Goal: Transaction & Acquisition: Purchase product/service

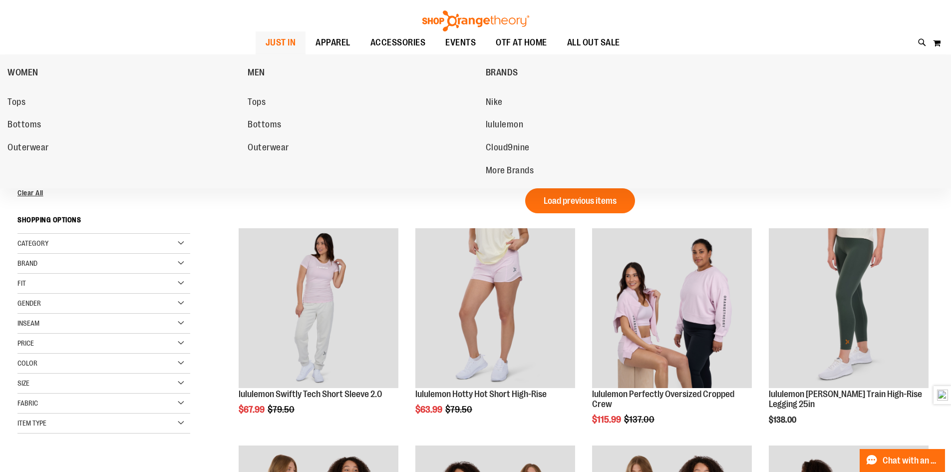
scroll to position [99, 0]
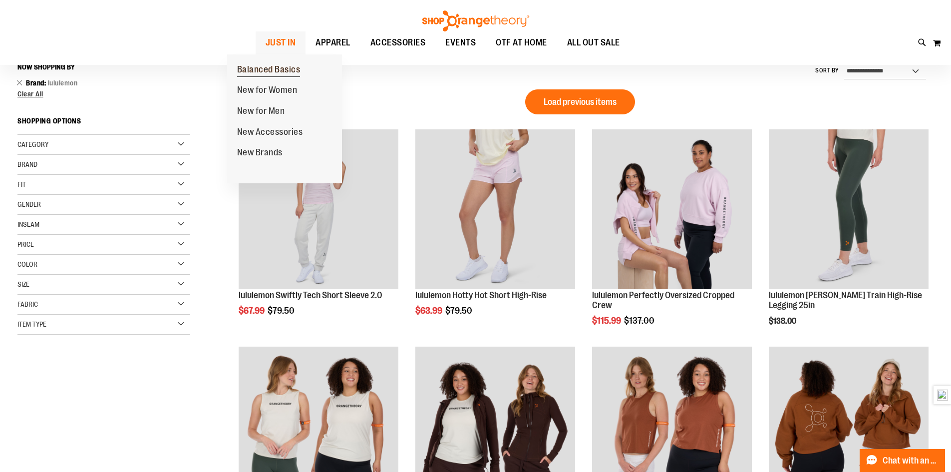
type input "**********"
click at [274, 65] on span "Balanced Basics" at bounding box center [268, 70] width 63 height 12
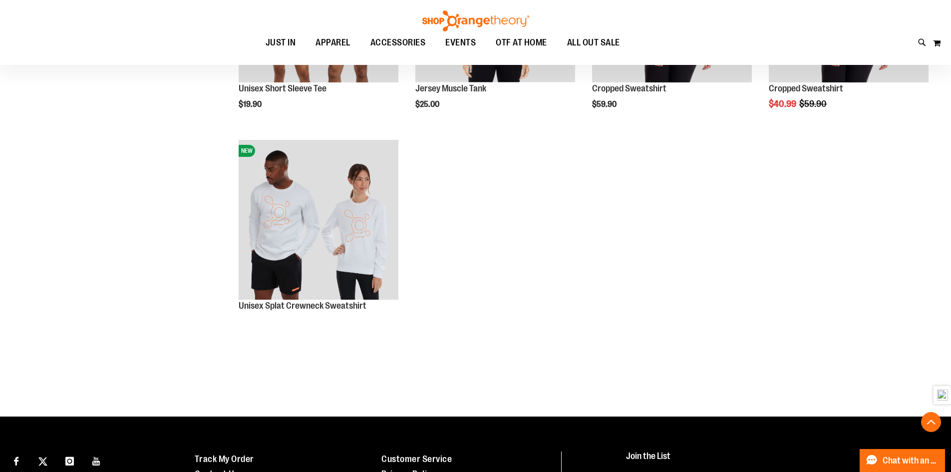
scroll to position [499, 0]
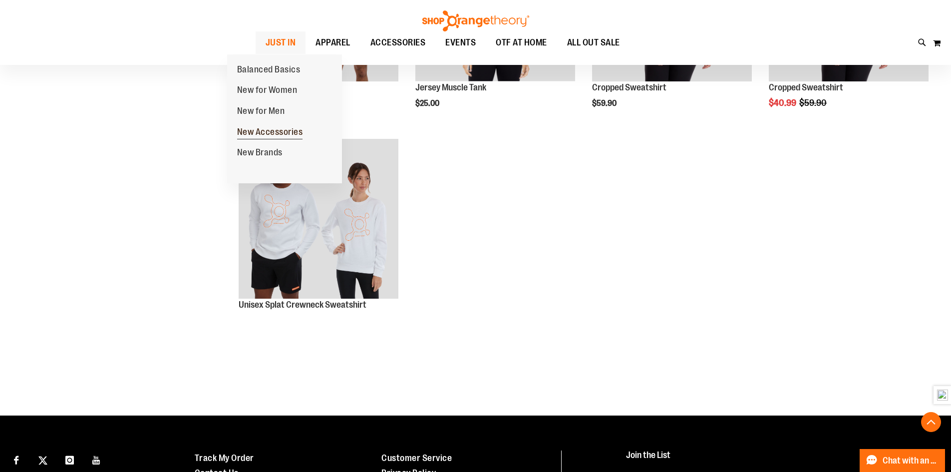
type input "**********"
click at [272, 132] on span "New Accessories" at bounding box center [270, 133] width 66 height 12
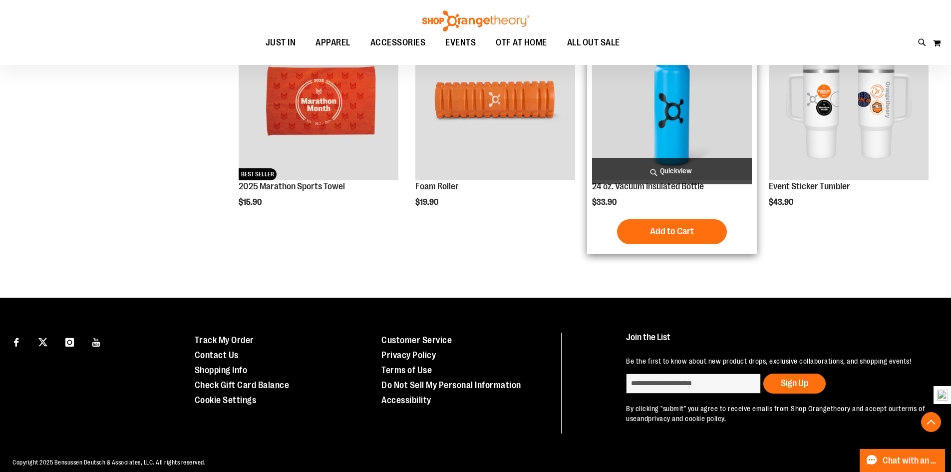
scroll to position [412, 0]
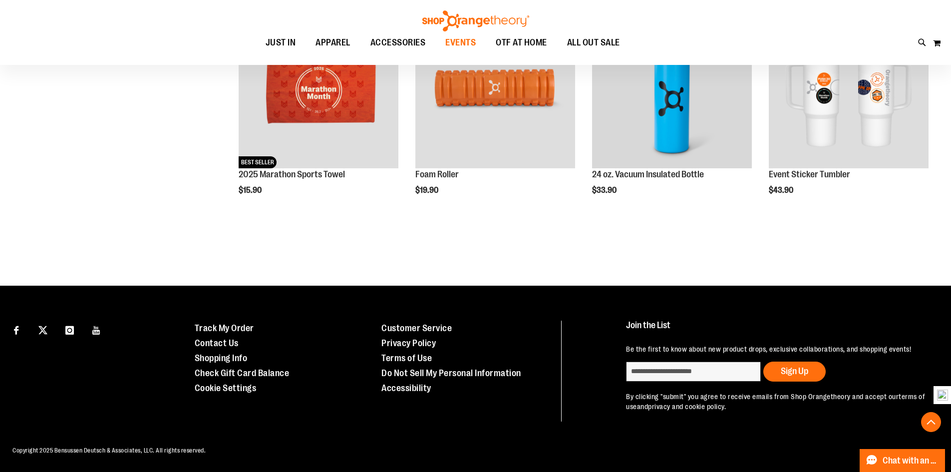
type input "**********"
click at [453, 37] on span "EVENTS" at bounding box center [460, 42] width 30 height 22
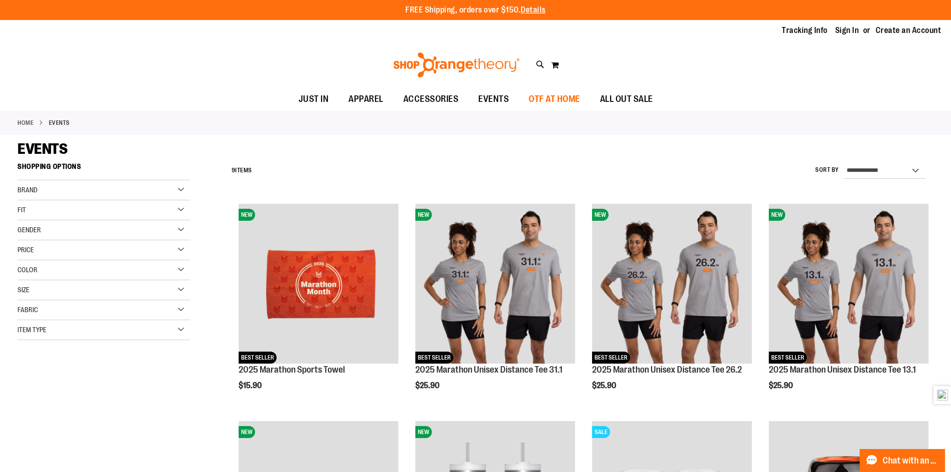
type input "**********"
click at [575, 95] on span "OTF AT HOME" at bounding box center [554, 99] width 51 height 22
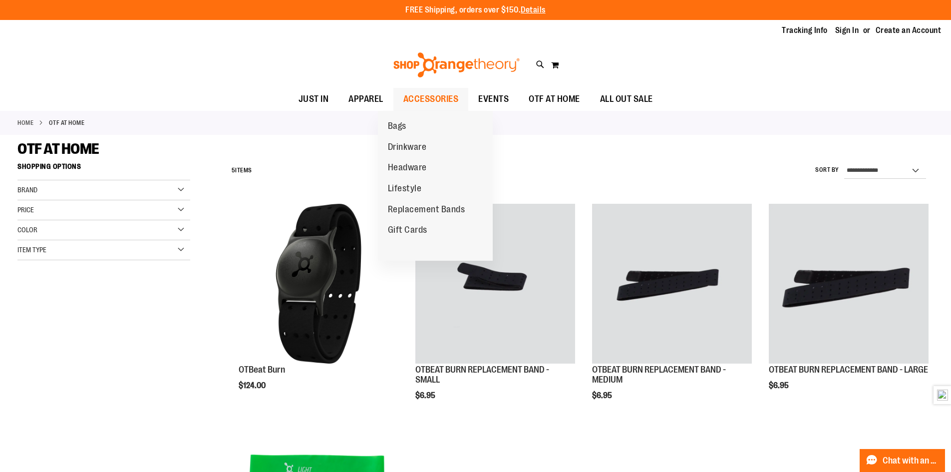
type input "**********"
click at [412, 105] on span "ACCESSORIES" at bounding box center [430, 99] width 55 height 22
click at [417, 99] on span "ACCESSORIES" at bounding box center [430, 99] width 55 height 22
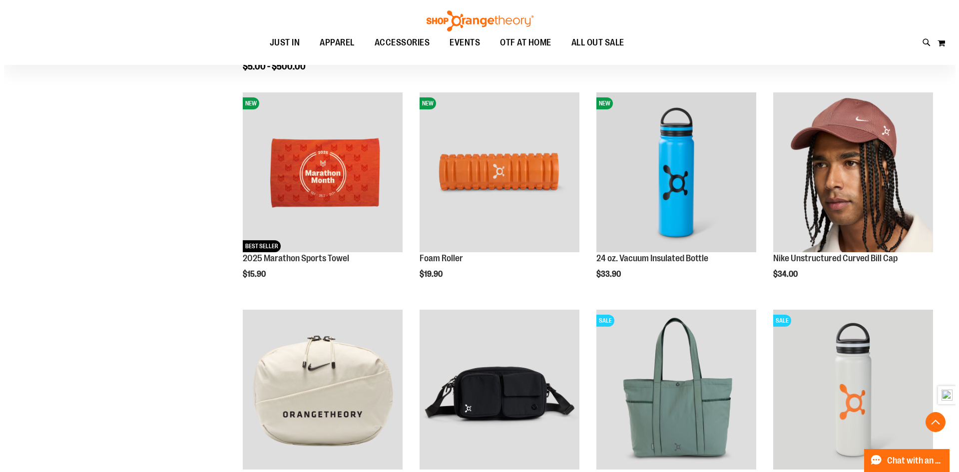
scroll to position [449, 0]
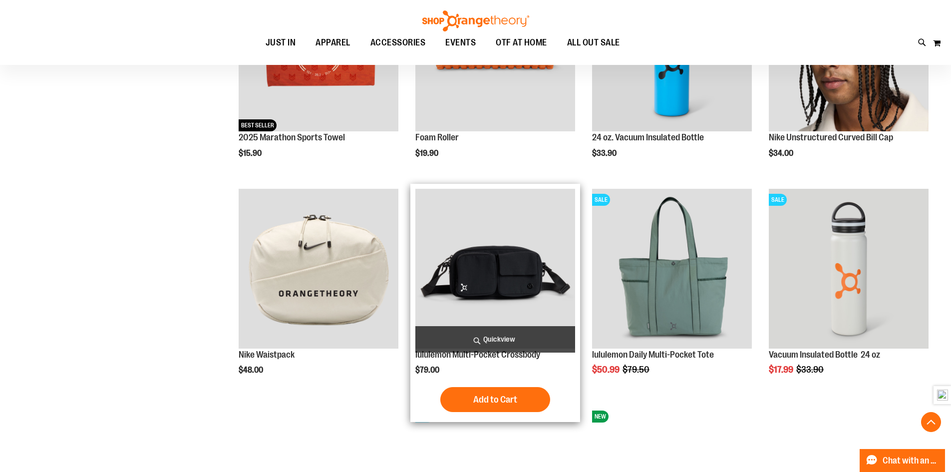
type input "**********"
click at [492, 340] on span "Quickview" at bounding box center [495, 339] width 160 height 26
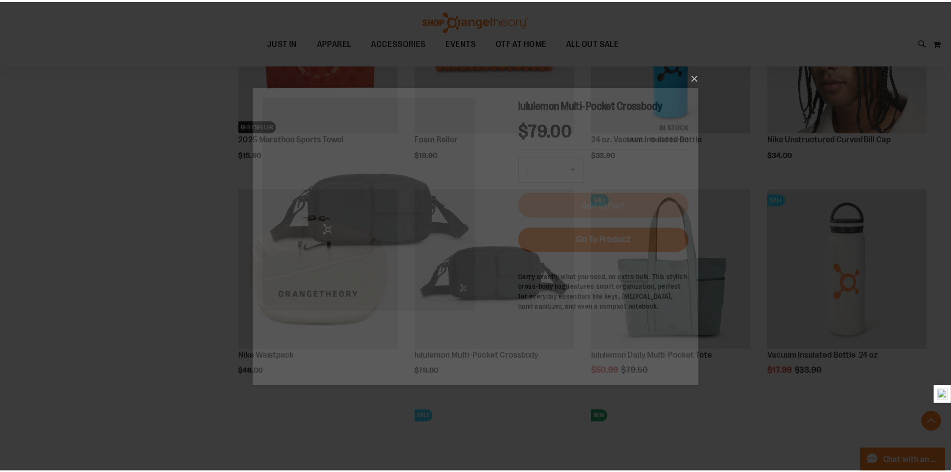
scroll to position [0, 0]
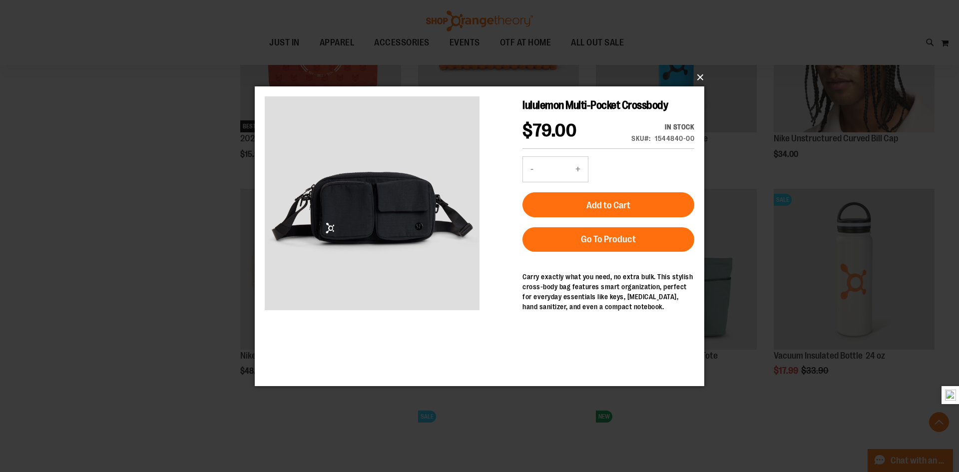
click at [698, 73] on button "×" at bounding box center [482, 77] width 449 height 22
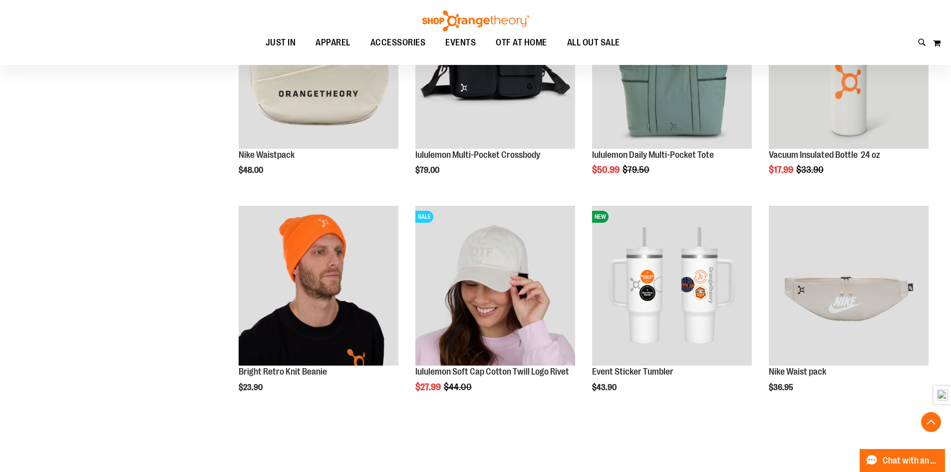
scroll to position [499, 0]
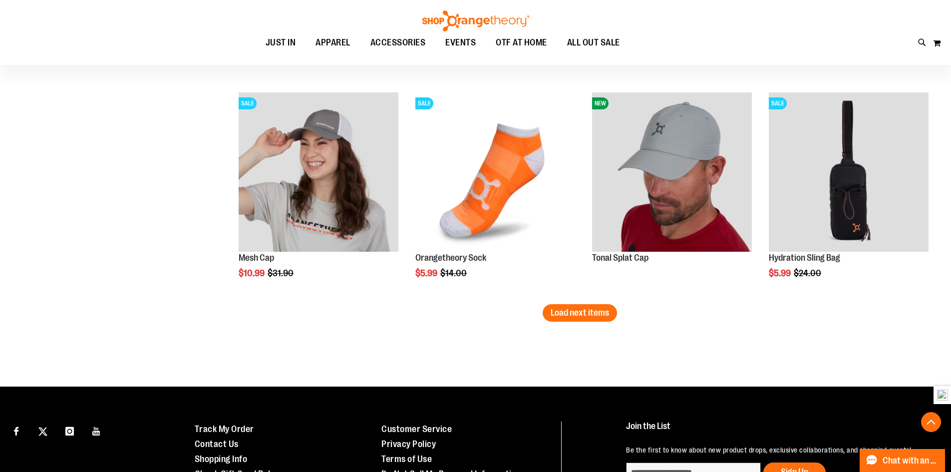
scroll to position [1897, 0]
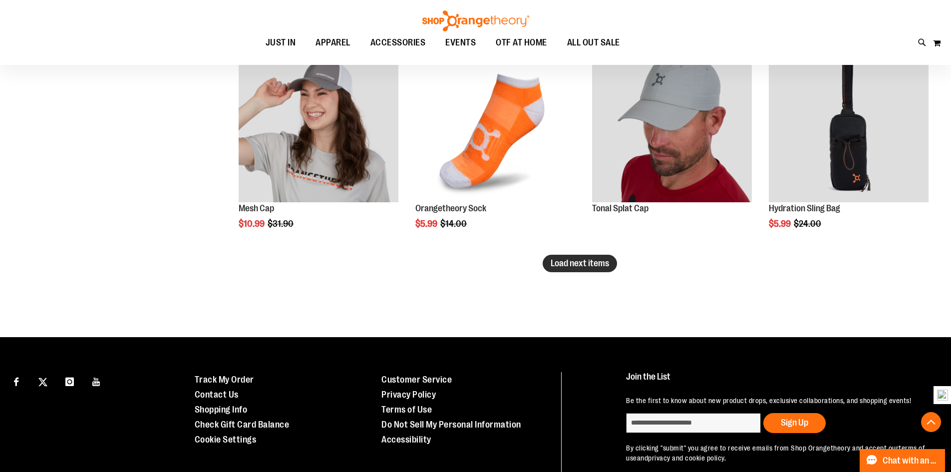
click at [603, 268] on span "Load next items" at bounding box center [580, 263] width 58 height 10
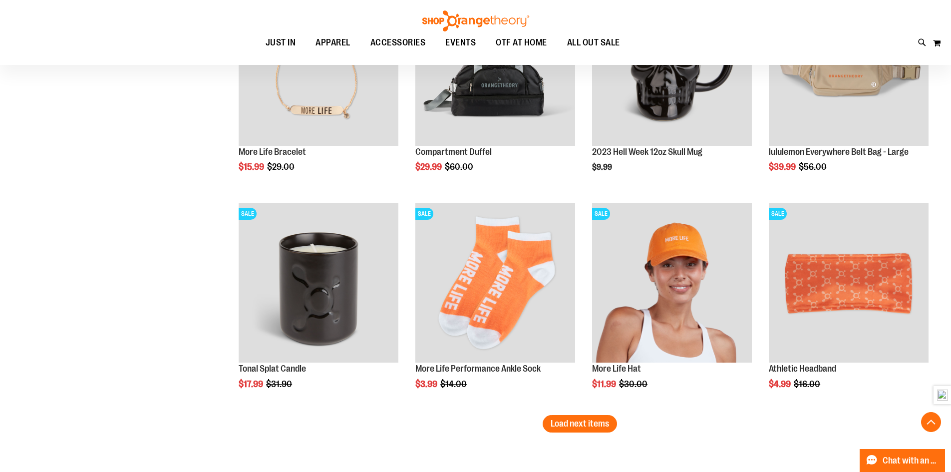
scroll to position [2396, 0]
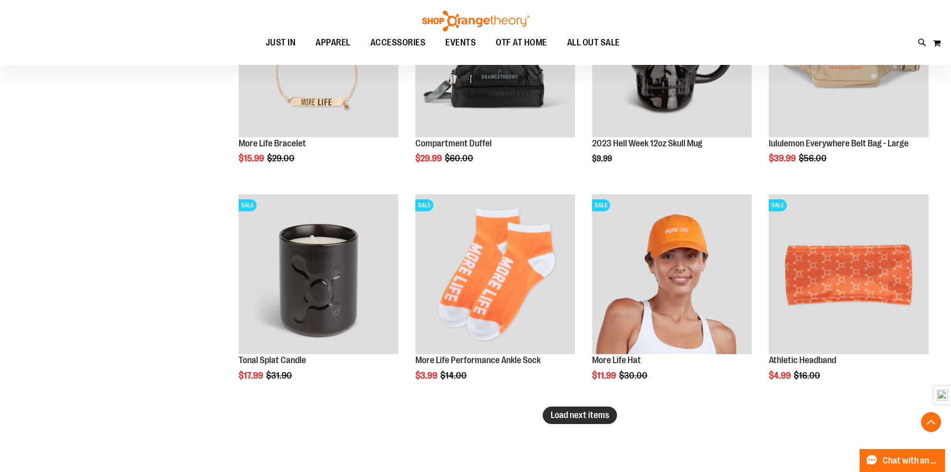
click at [565, 414] on span "Load next items" at bounding box center [580, 415] width 58 height 10
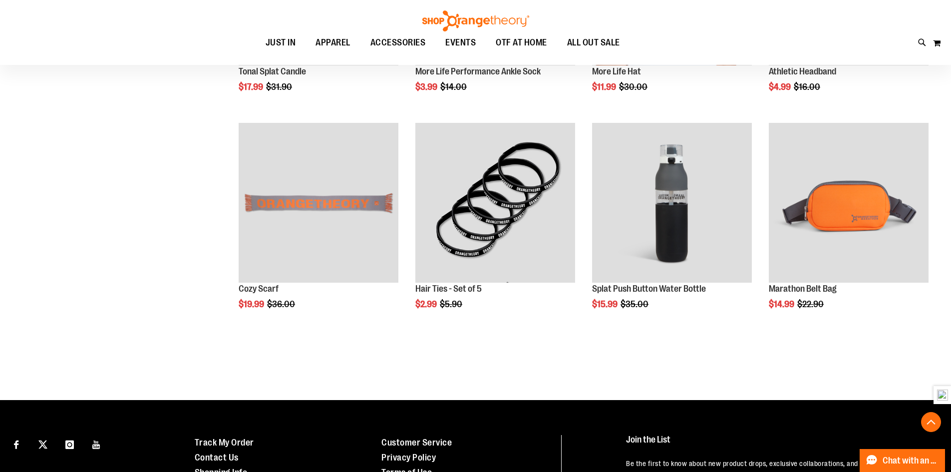
scroll to position [2696, 0]
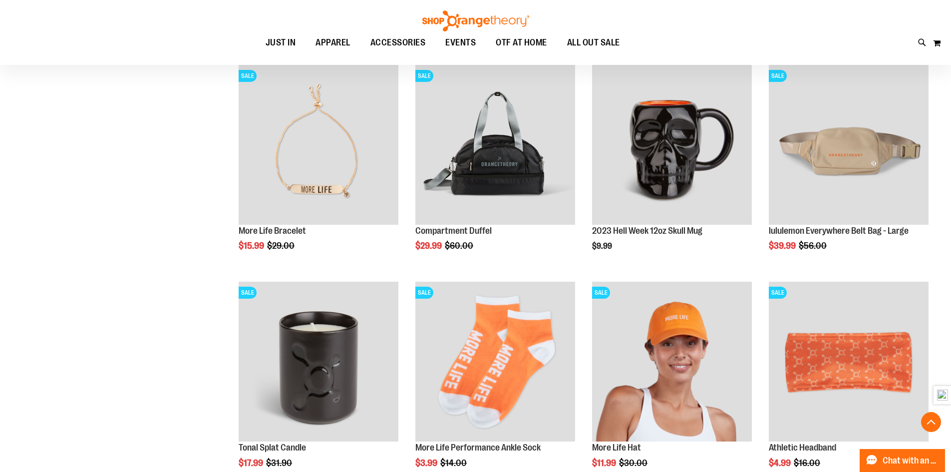
scroll to position [2296, 0]
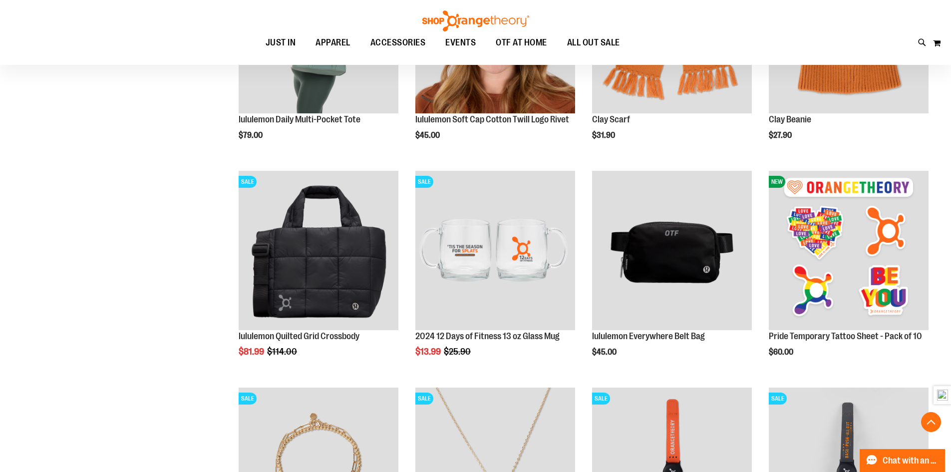
scroll to position [998, 0]
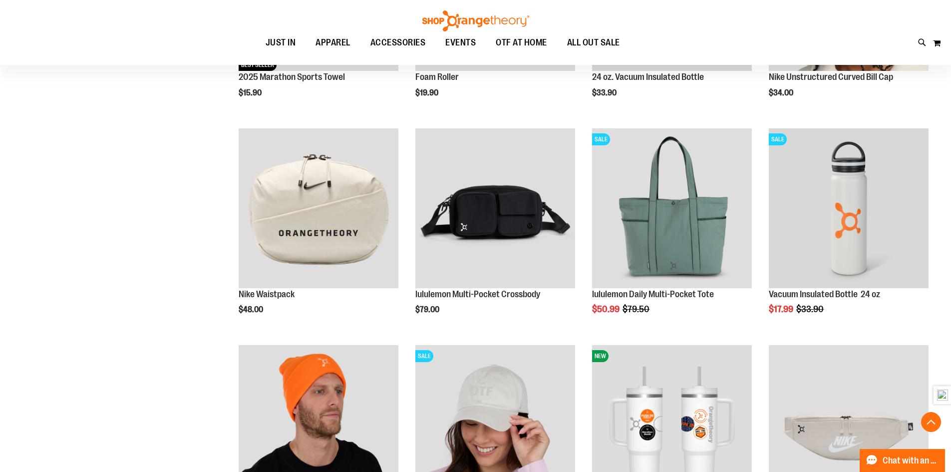
scroll to position [499, 0]
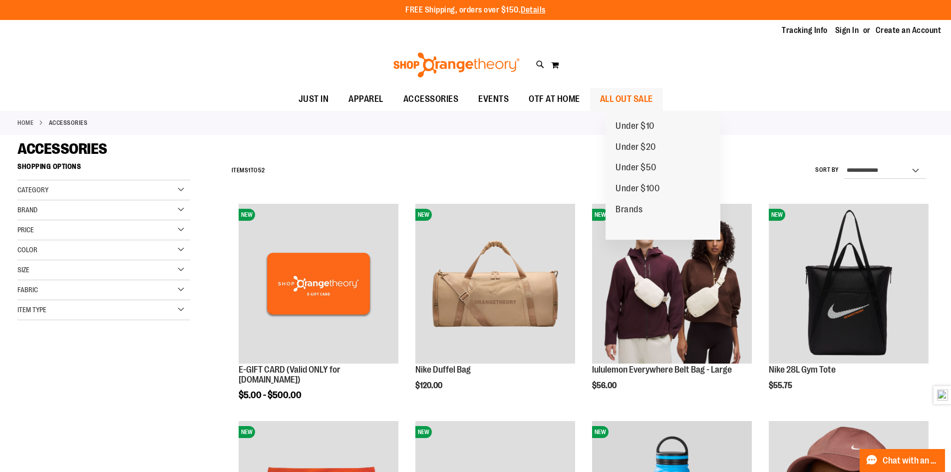
click at [650, 98] on span "ALL OUT SALE" at bounding box center [626, 99] width 53 height 22
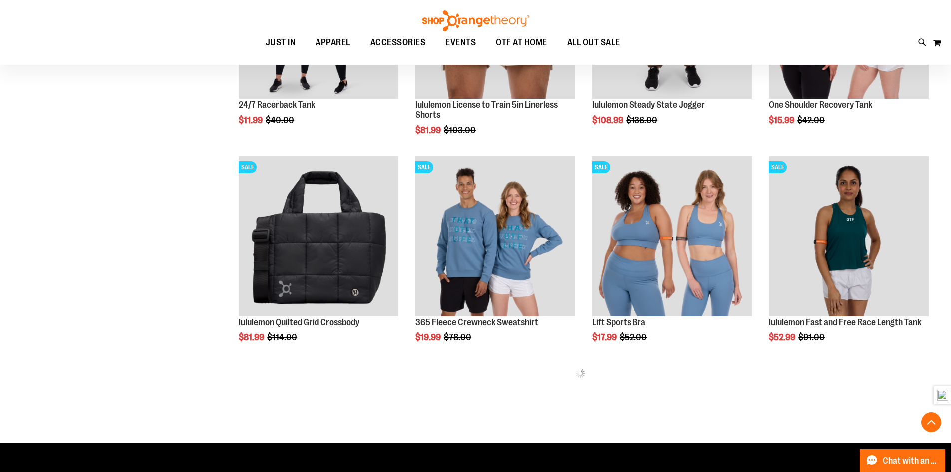
scroll to position [499, 0]
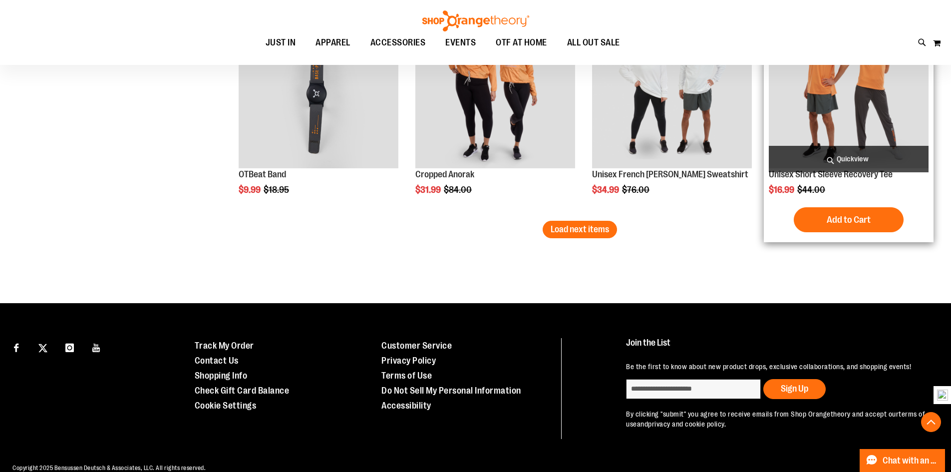
scroll to position [1948, 0]
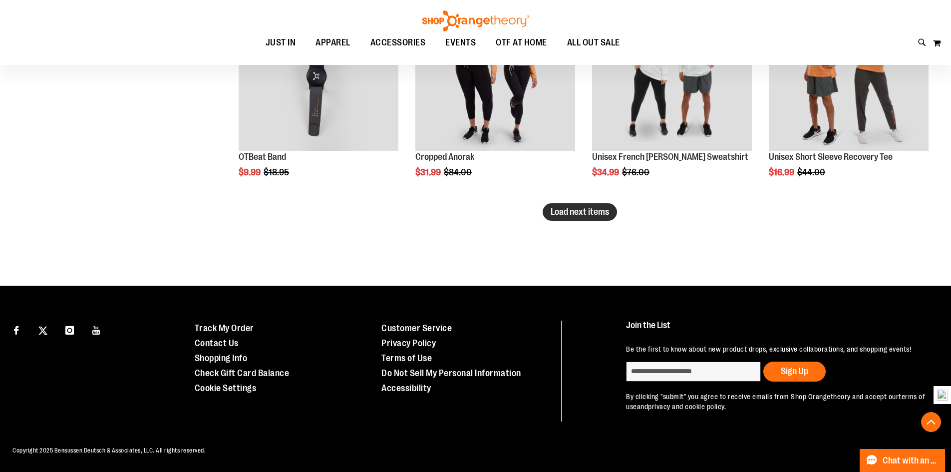
type input "**********"
click at [581, 208] on span "Load next items" at bounding box center [580, 212] width 58 height 10
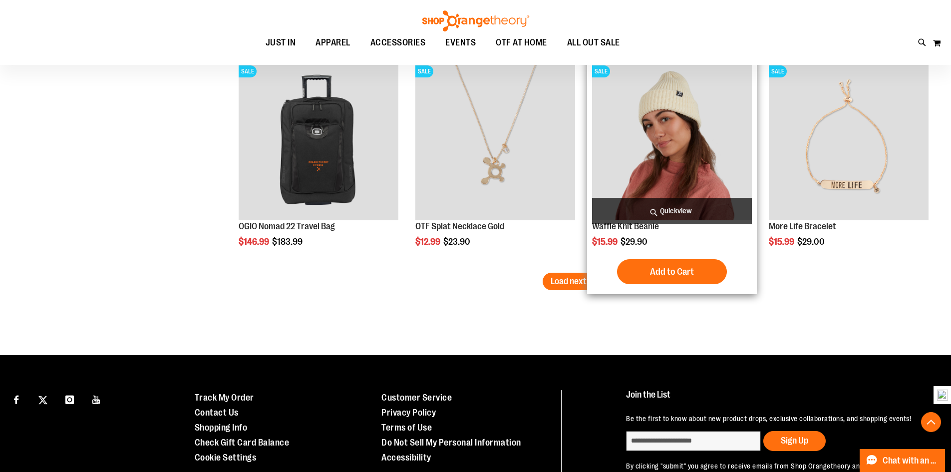
scroll to position [2548, 0]
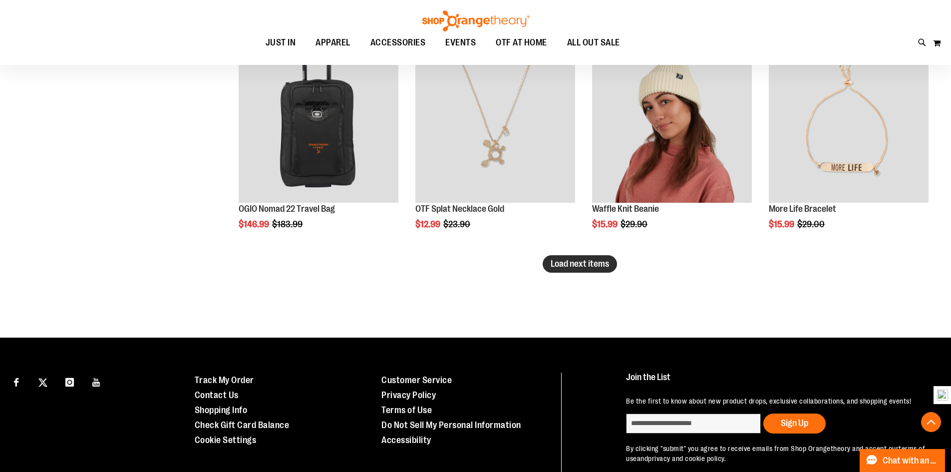
click at [581, 258] on button "Load next items" at bounding box center [580, 263] width 74 height 17
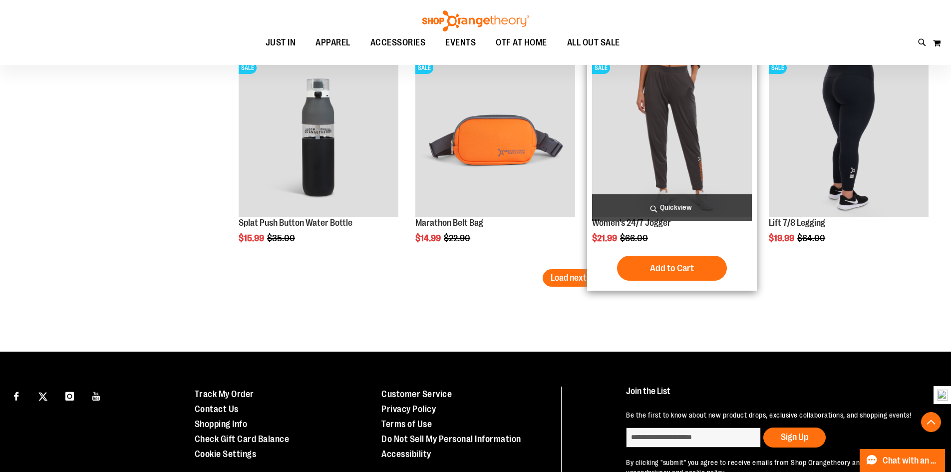
scroll to position [3197, 0]
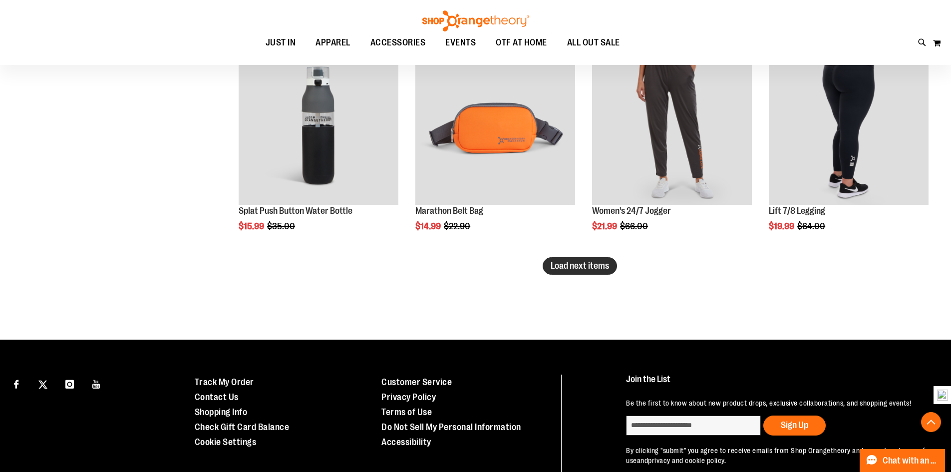
click at [570, 267] on span "Load next items" at bounding box center [580, 266] width 58 height 10
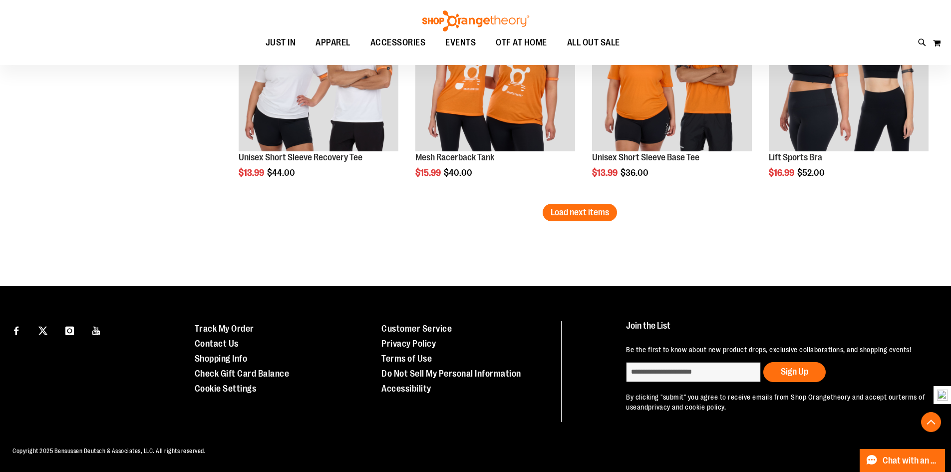
scroll to position [3902, 0]
click at [562, 209] on span "Load next items" at bounding box center [580, 212] width 58 height 10
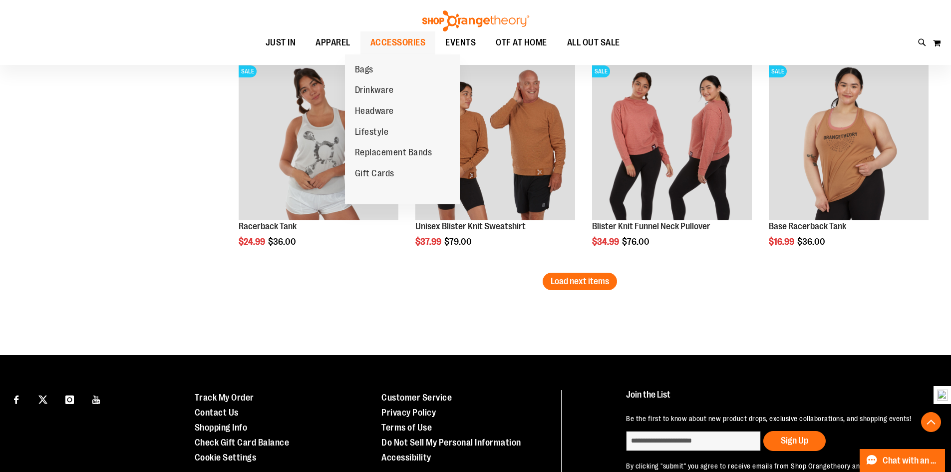
scroll to position [4501, 0]
